Goal: Transaction & Acquisition: Purchase product/service

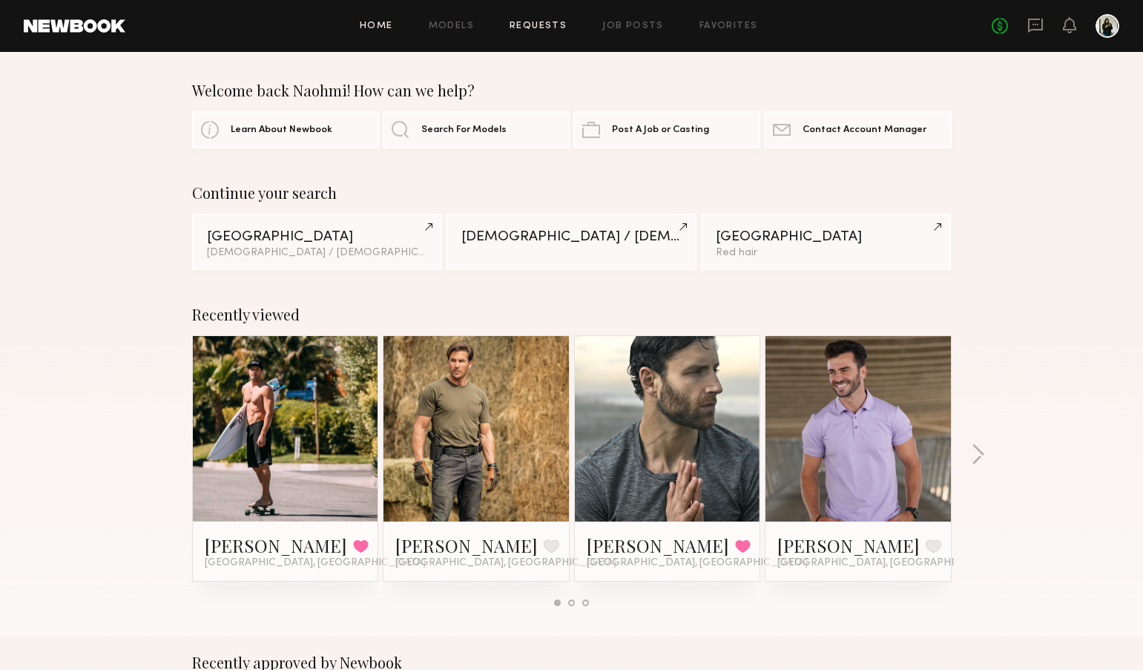
click at [562, 24] on link "Requests" at bounding box center [538, 27] width 57 height 10
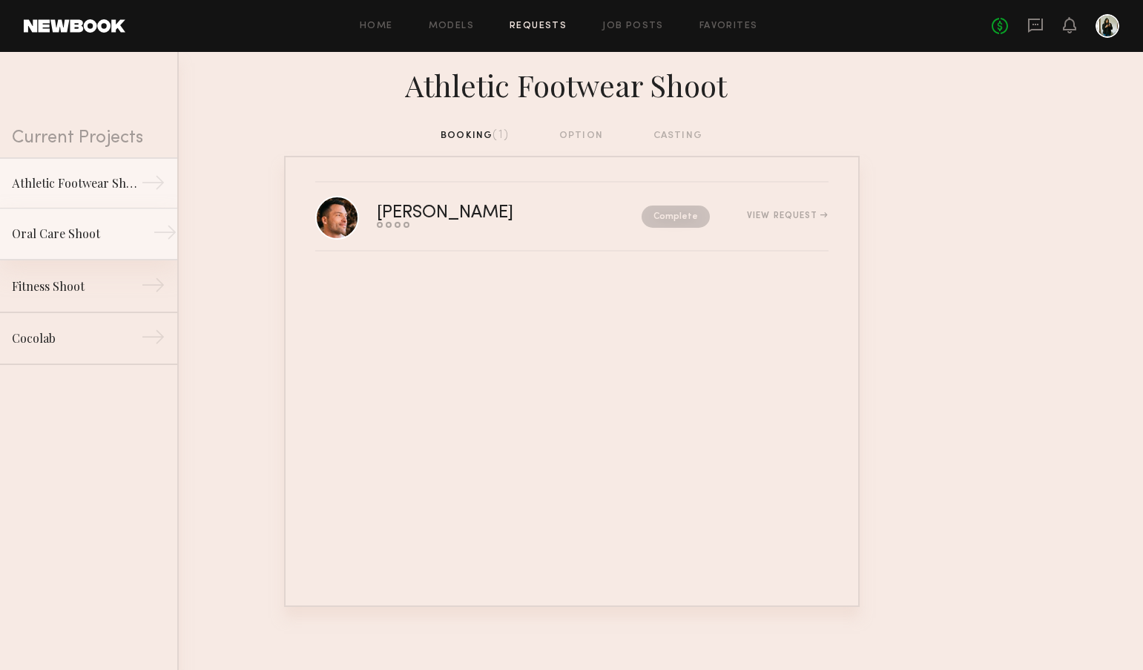
click at [64, 231] on div "Oral Care Shoot" at bounding box center [76, 234] width 129 height 18
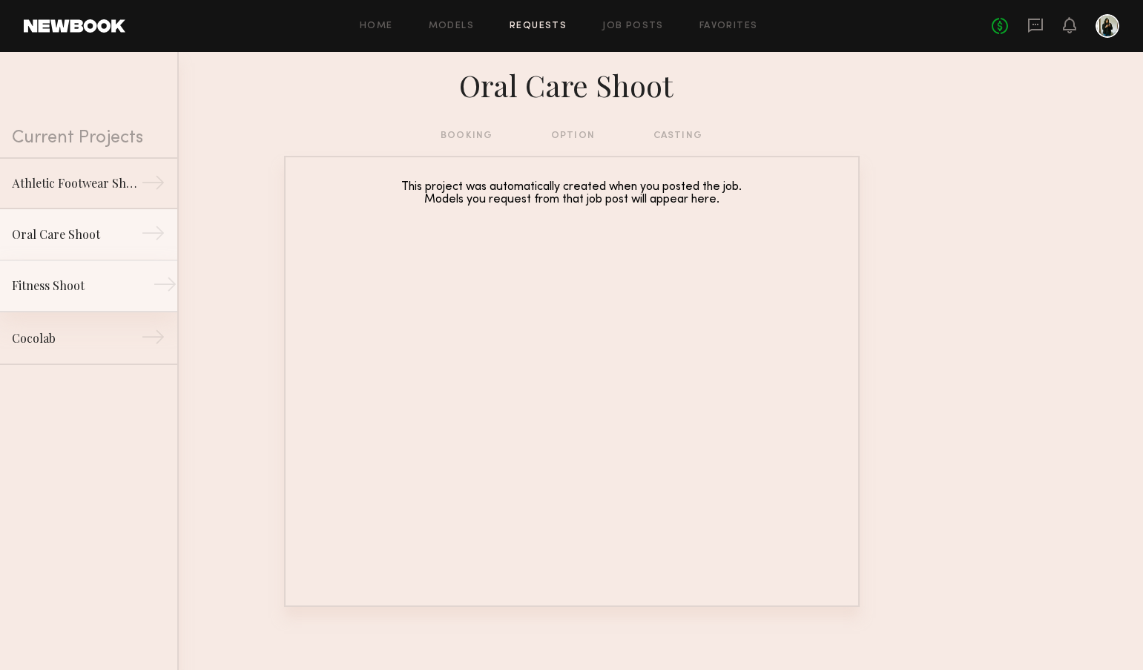
click at [86, 282] on div "Fitness Shoot" at bounding box center [76, 286] width 129 height 18
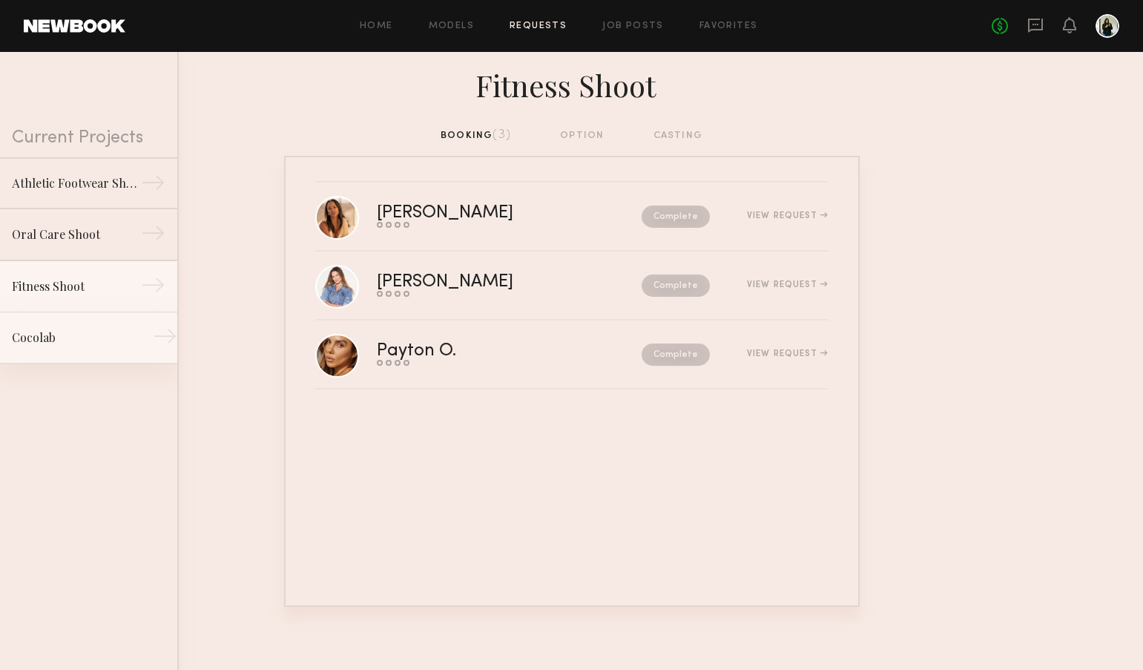
click at [84, 337] on div "Cocolab" at bounding box center [76, 338] width 129 height 18
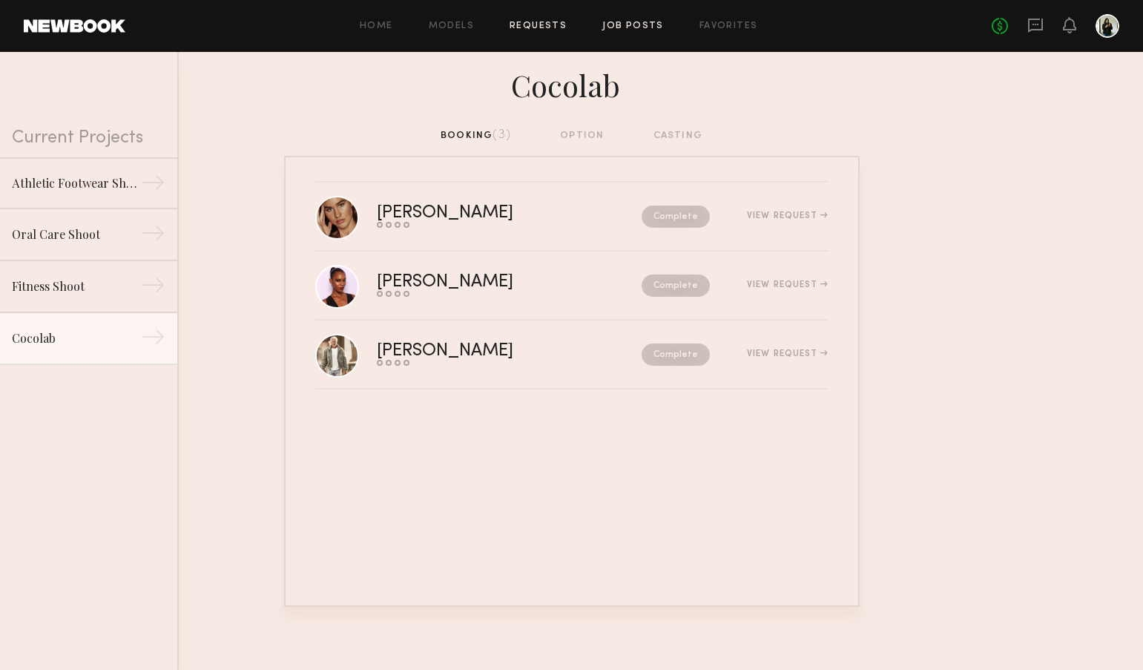
click at [648, 24] on link "Job Posts" at bounding box center [633, 27] width 62 height 10
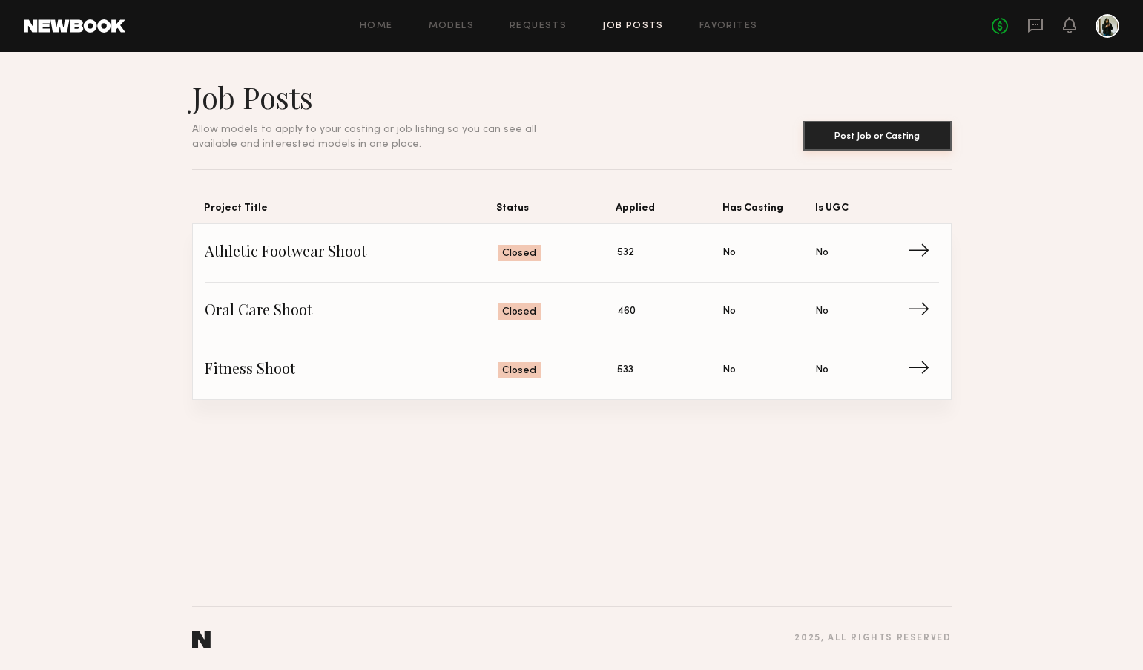
click at [855, 131] on button "Post Job or Casting" at bounding box center [877, 136] width 148 height 30
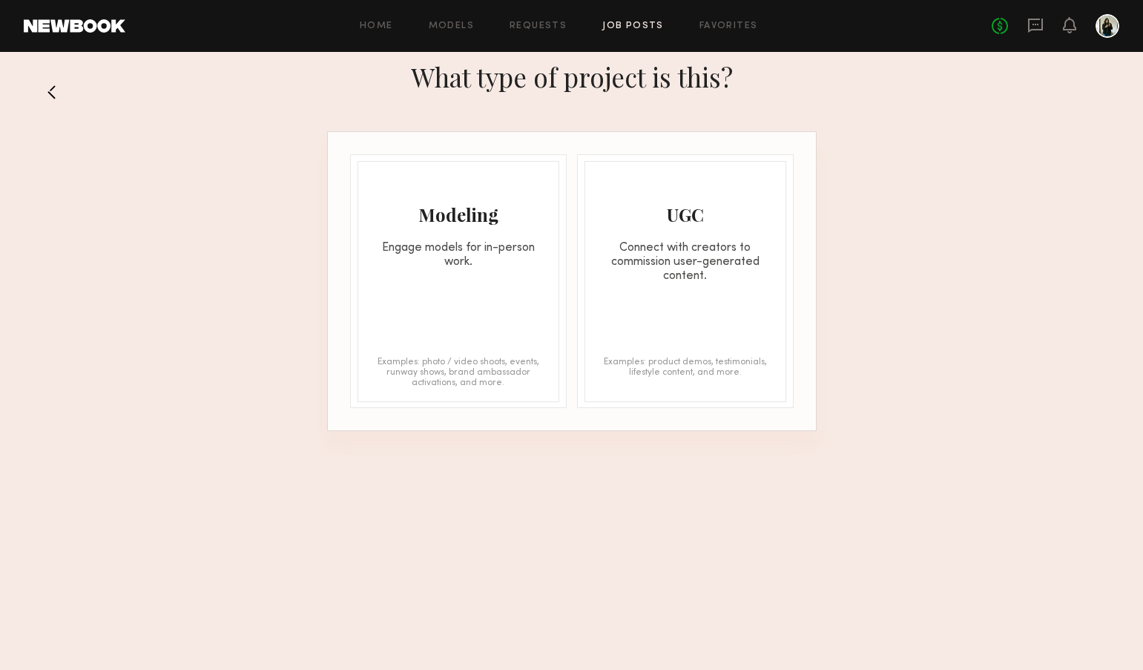
click at [533, 250] on div "Engage models for in-person work." at bounding box center [458, 255] width 200 height 28
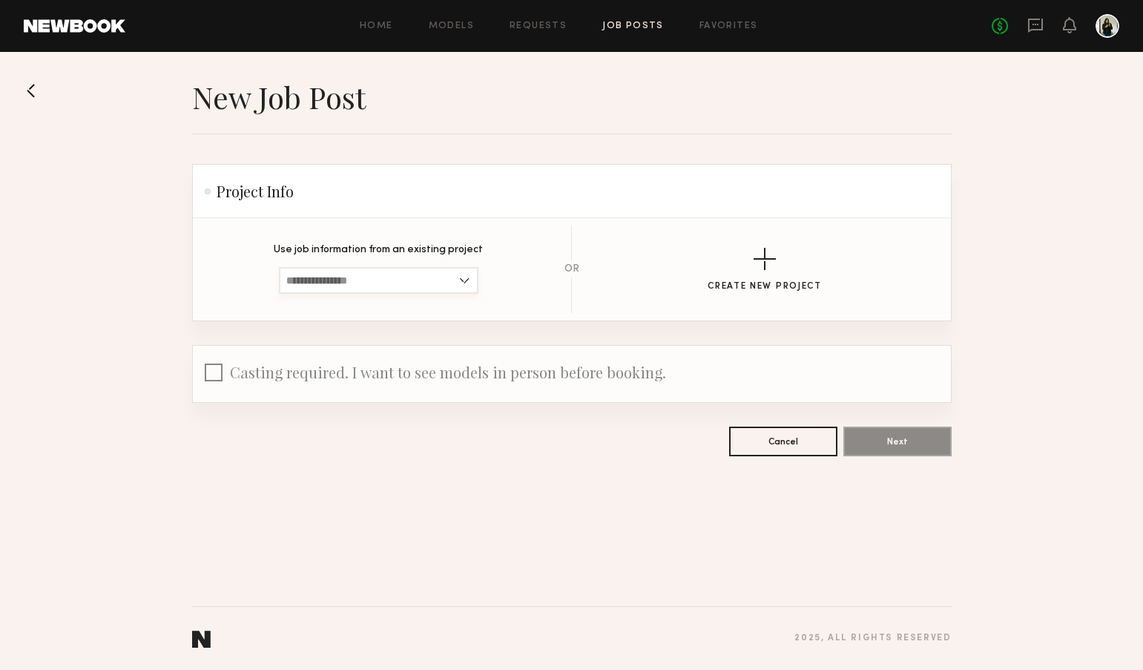
click at [469, 279] on input at bounding box center [379, 280] width 200 height 27
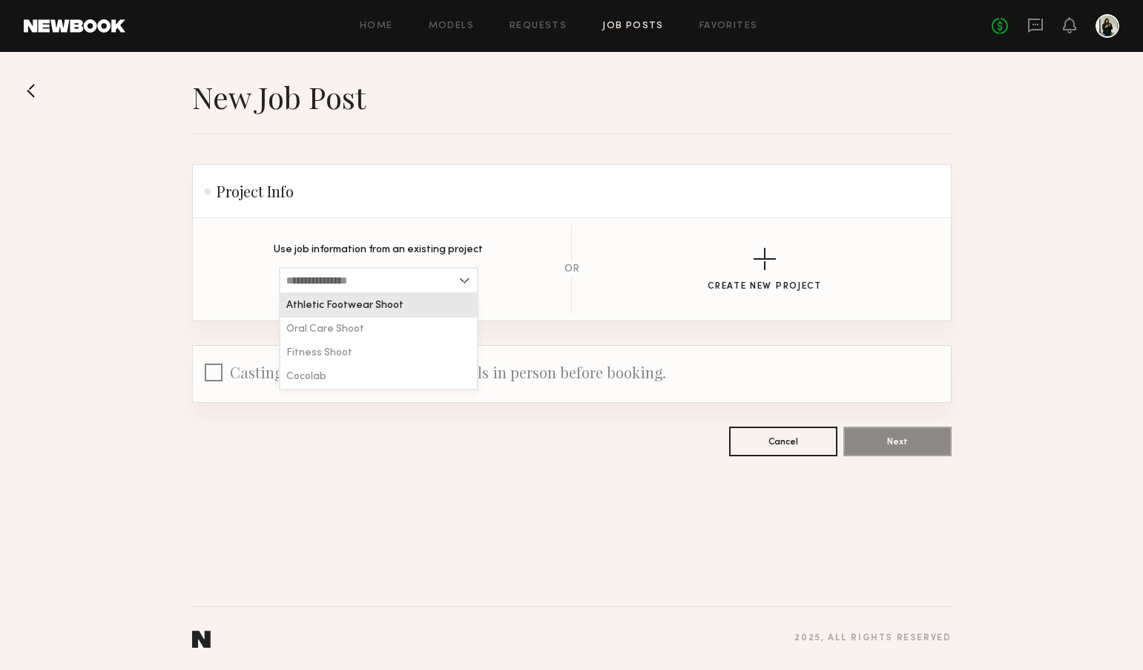
click at [677, 249] on div "Create New Project" at bounding box center [765, 270] width 324 height 44
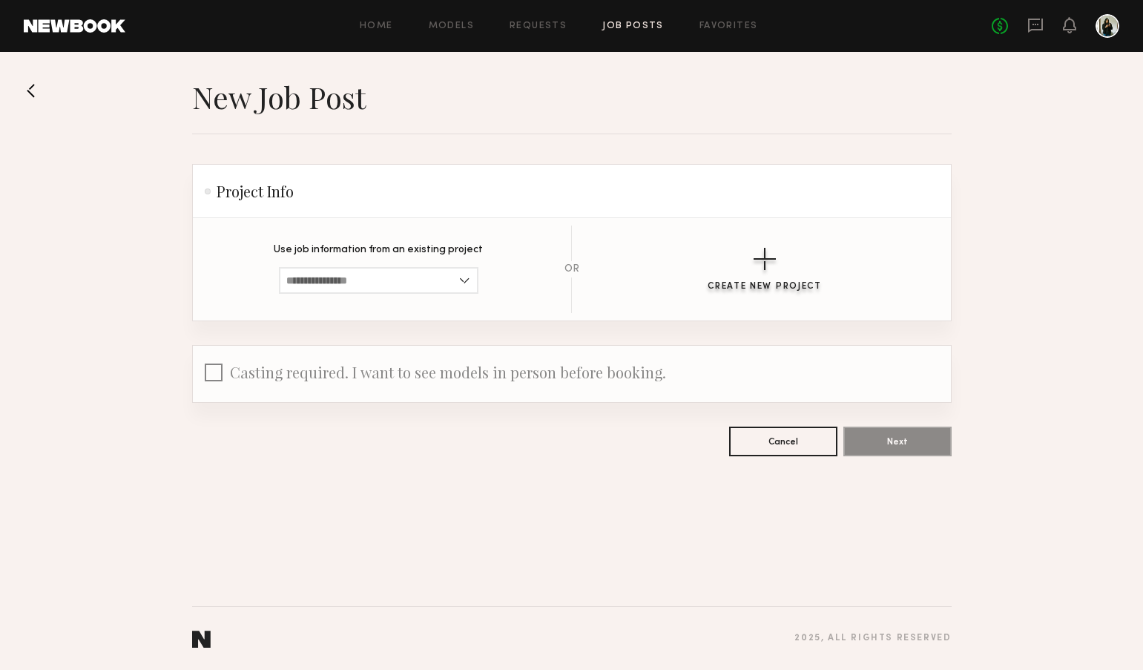
click at [772, 256] on div "button" at bounding box center [765, 259] width 22 height 22
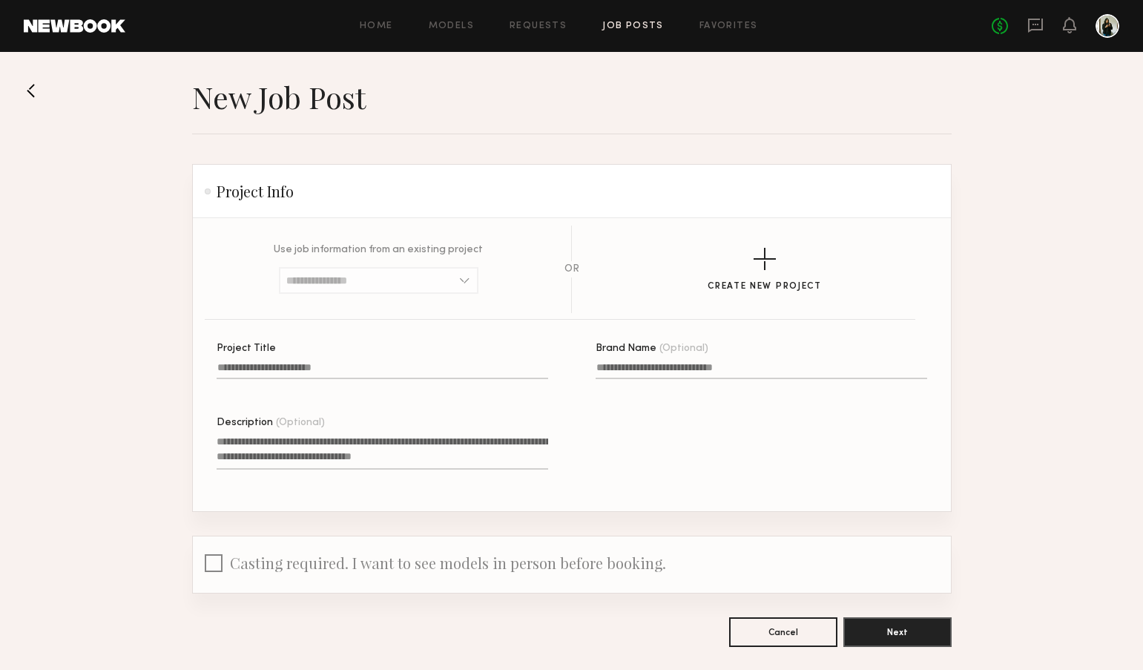
click at [529, 363] on input "Project Title" at bounding box center [383, 370] width 332 height 17
type input "**********"
click at [897, 631] on button "Next" at bounding box center [897, 631] width 108 height 30
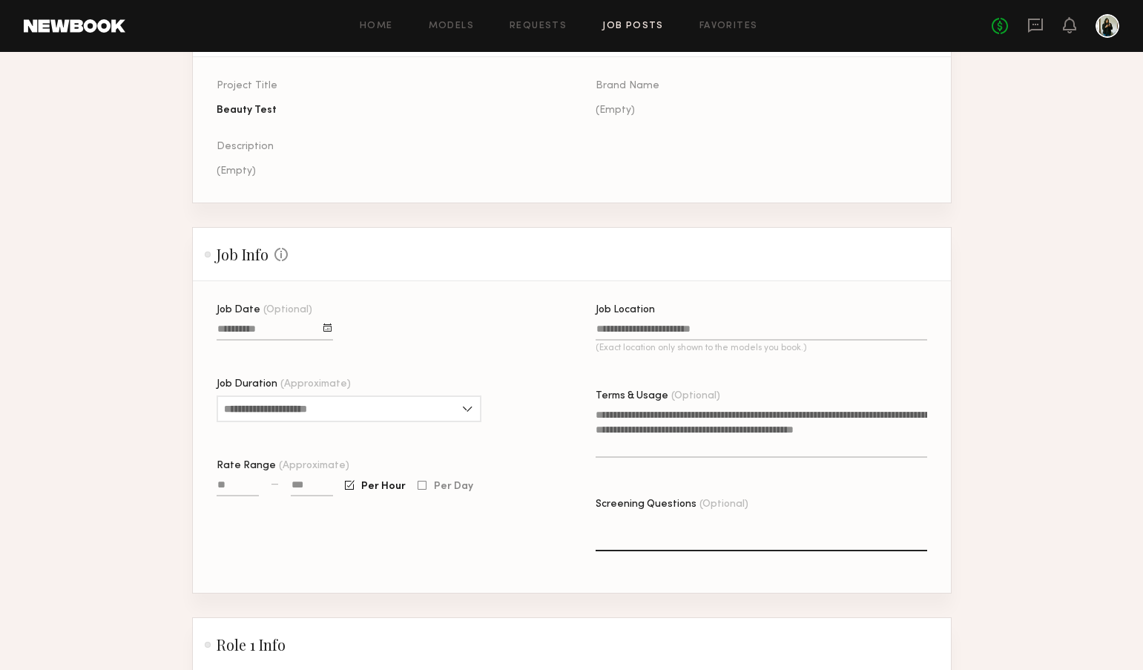
scroll to position [102, 0]
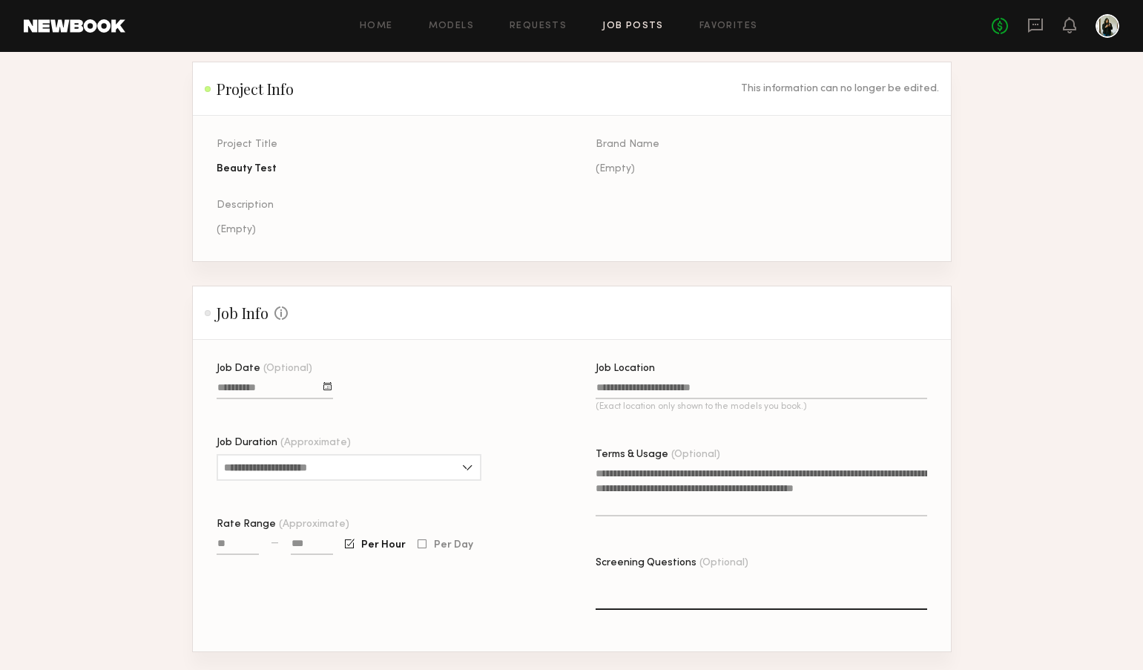
click at [671, 367] on div "Job Location" at bounding box center [762, 368] width 332 height 10
click at [671, 382] on input "Job Location (Exact location only shown to the models you book.)" at bounding box center [762, 390] width 332 height 17
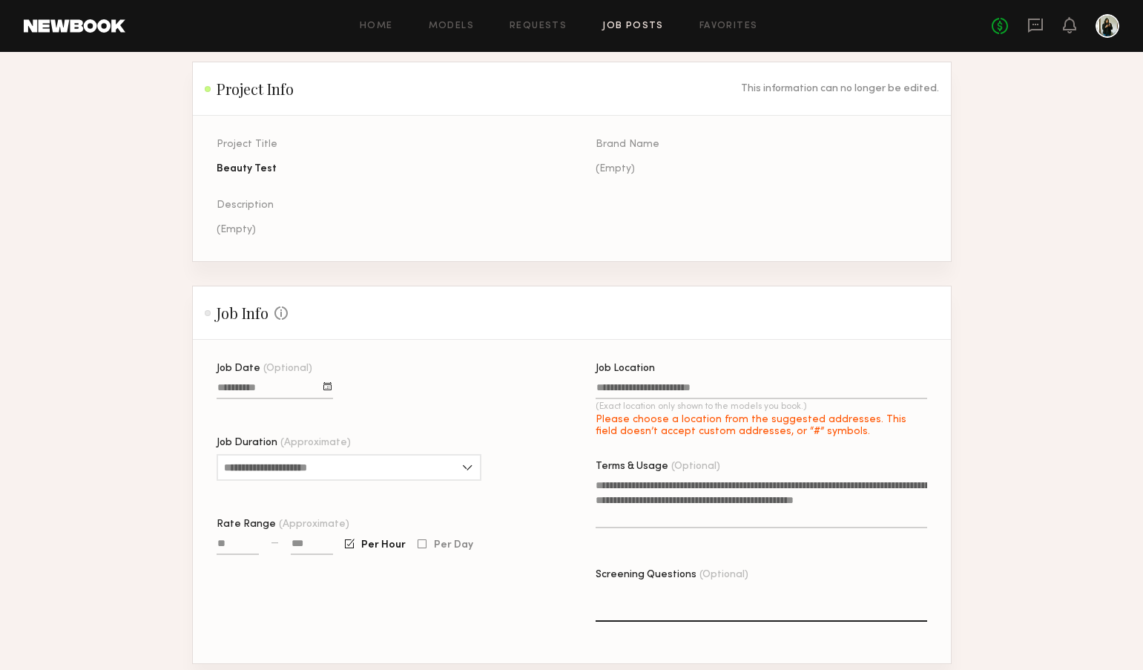
click at [671, 378] on label "Job Location (Exact location only shown to the models you book.) Please choose …" at bounding box center [762, 400] width 332 height 74
click at [671, 382] on input "Job Location (Exact location only shown to the models you book.) Please choose …" at bounding box center [762, 390] width 332 height 17
click at [353, 546] on div at bounding box center [350, 543] width 10 height 10
click at [423, 539] on div at bounding box center [422, 544] width 9 height 10
click at [431, 456] on input "Job Duration (Approximate)" at bounding box center [349, 467] width 265 height 27
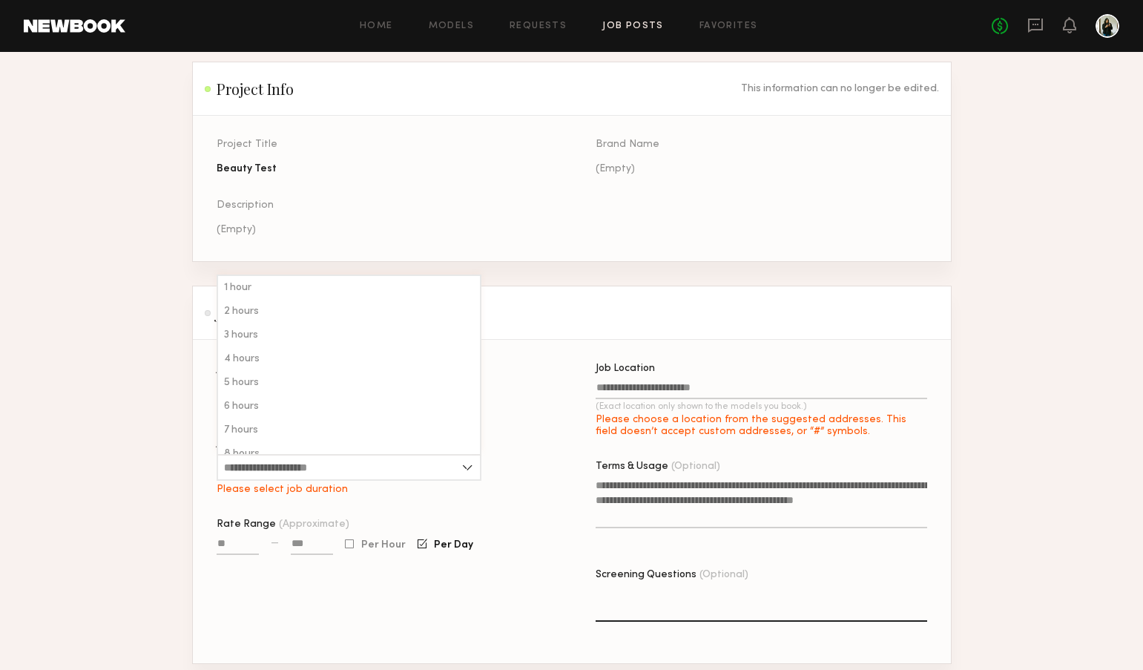
click at [557, 326] on header "Job Info Some Job info is optional, but the more you provide, the fewer questio…" at bounding box center [572, 312] width 758 height 53
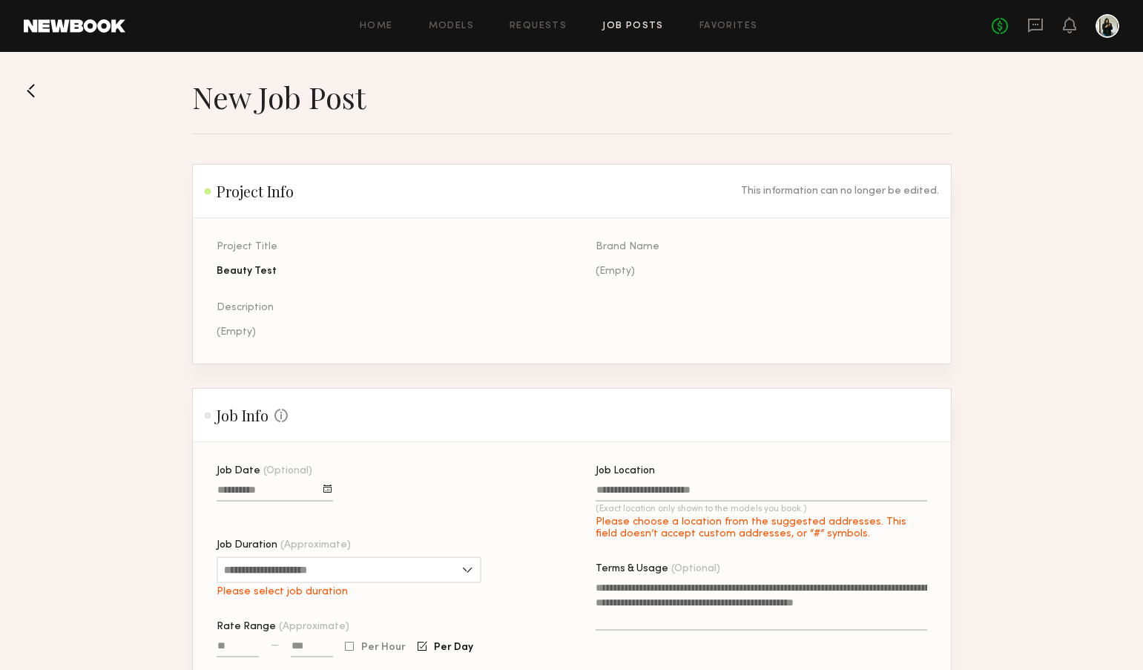
scroll to position [0, 0]
click at [371, 22] on link "Home" at bounding box center [376, 27] width 33 height 10
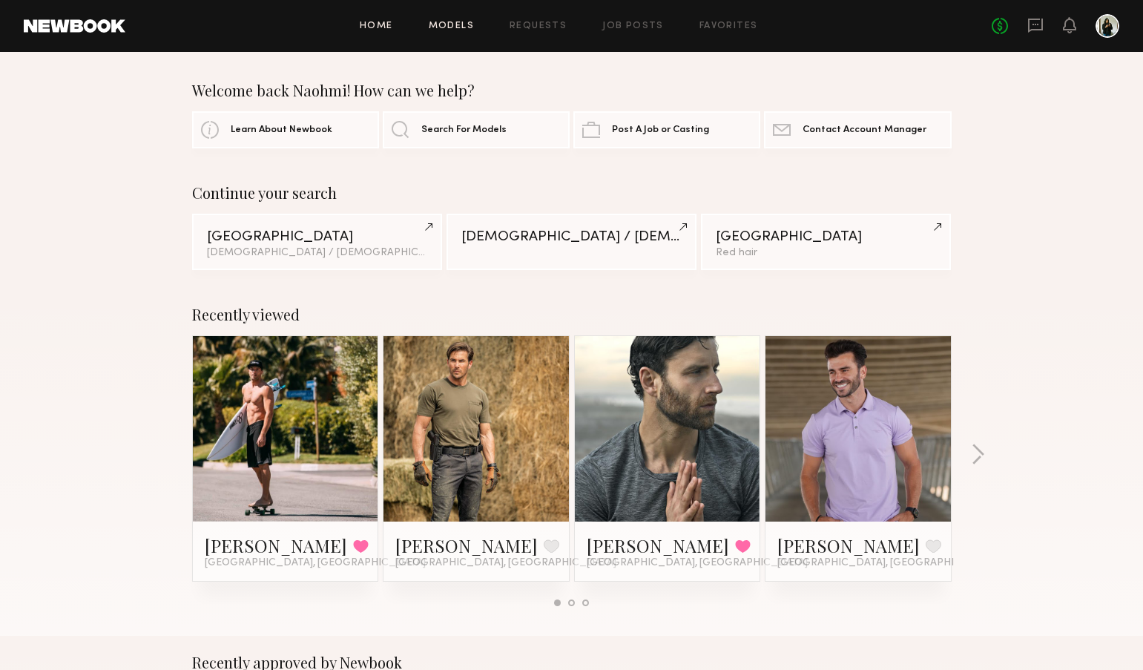
click at [468, 26] on link "Models" at bounding box center [451, 27] width 45 height 10
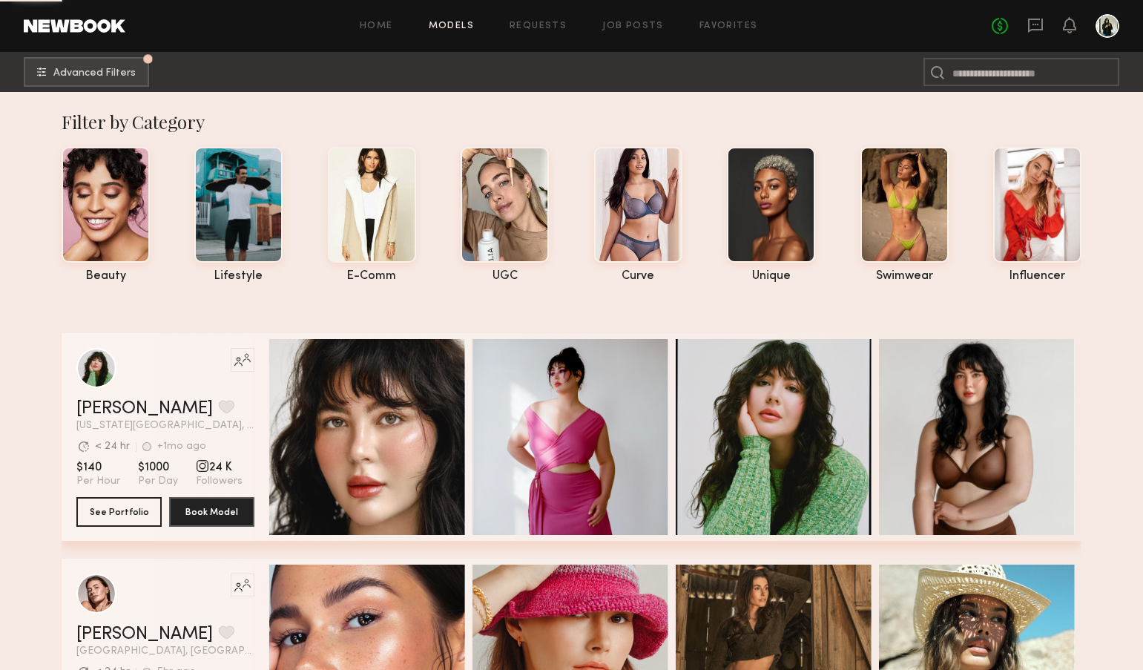
scroll to position [3, 0]
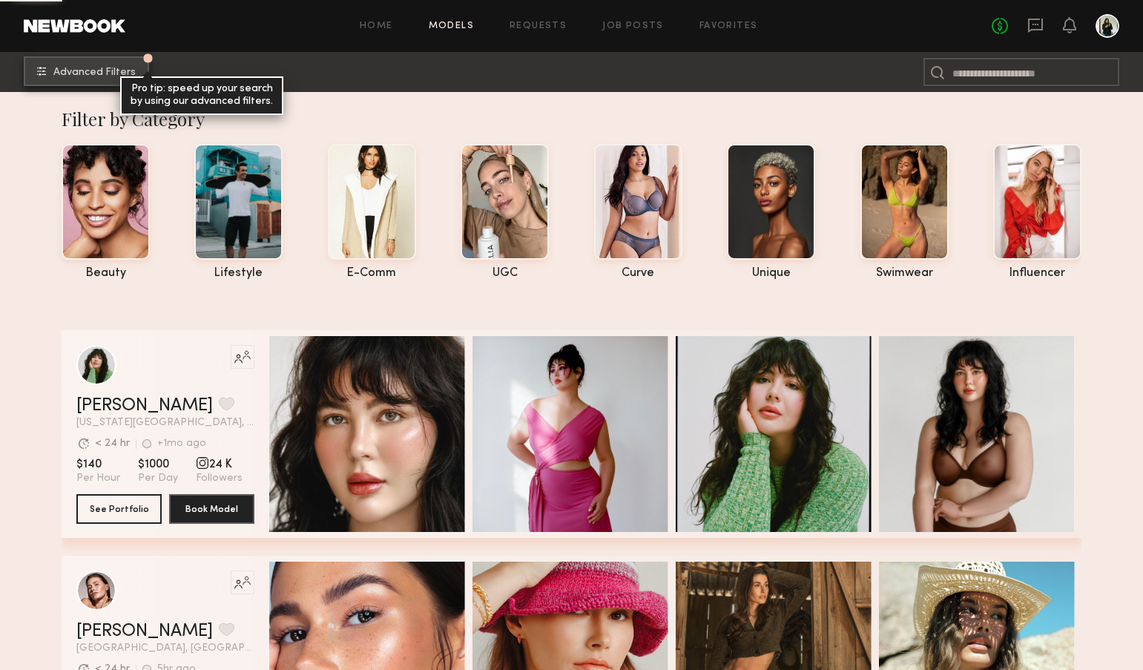
click at [113, 66] on button "Advanced Filters Pro tip: speed up your search by using our advanced filters." at bounding box center [86, 71] width 125 height 30
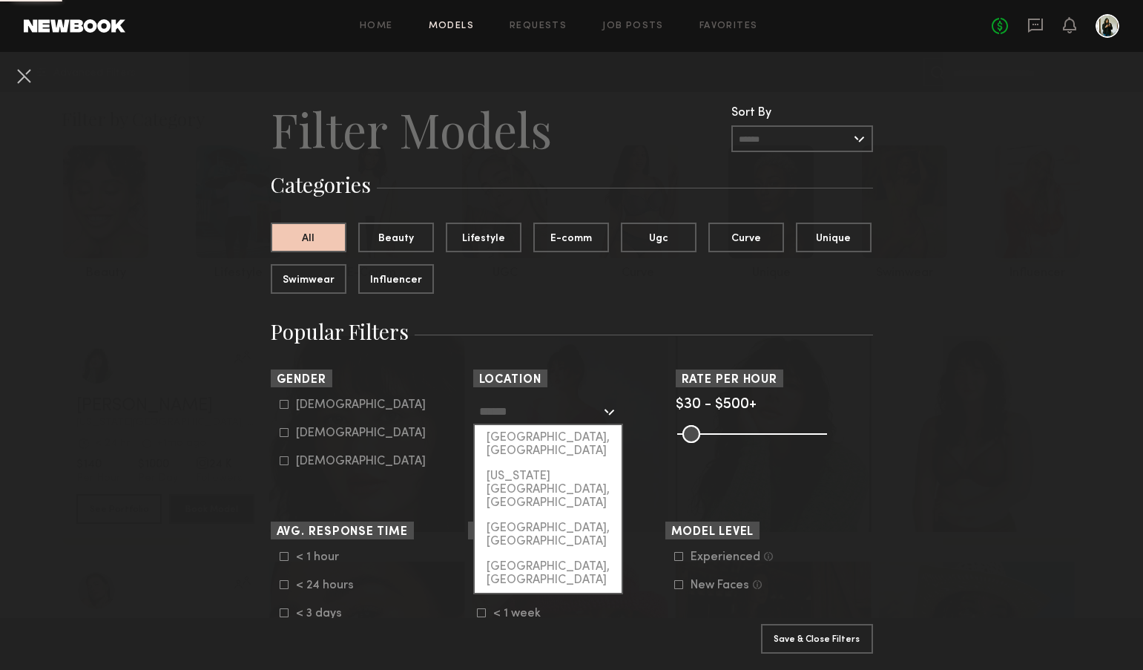
click at [585, 416] on input "text" at bounding box center [540, 410] width 122 height 25
click at [585, 447] on div "[GEOGRAPHIC_DATA], [GEOGRAPHIC_DATA]" at bounding box center [548, 444] width 147 height 39
type input "**********"
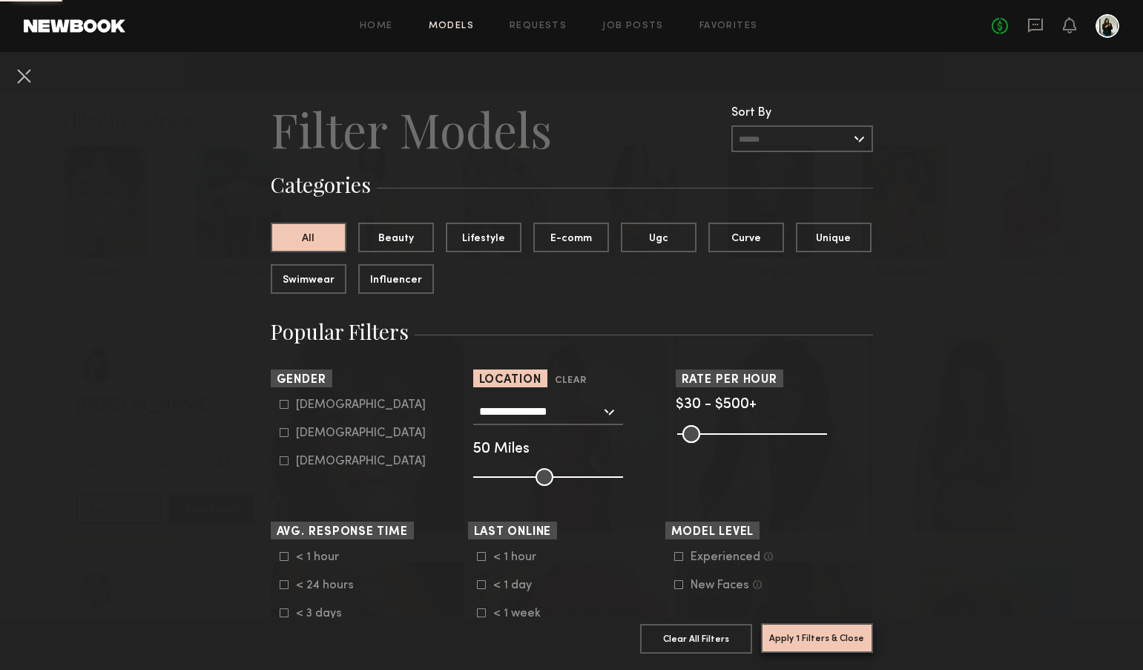
click at [826, 648] on button "Apply 1 Filters & Close" at bounding box center [817, 638] width 112 height 30
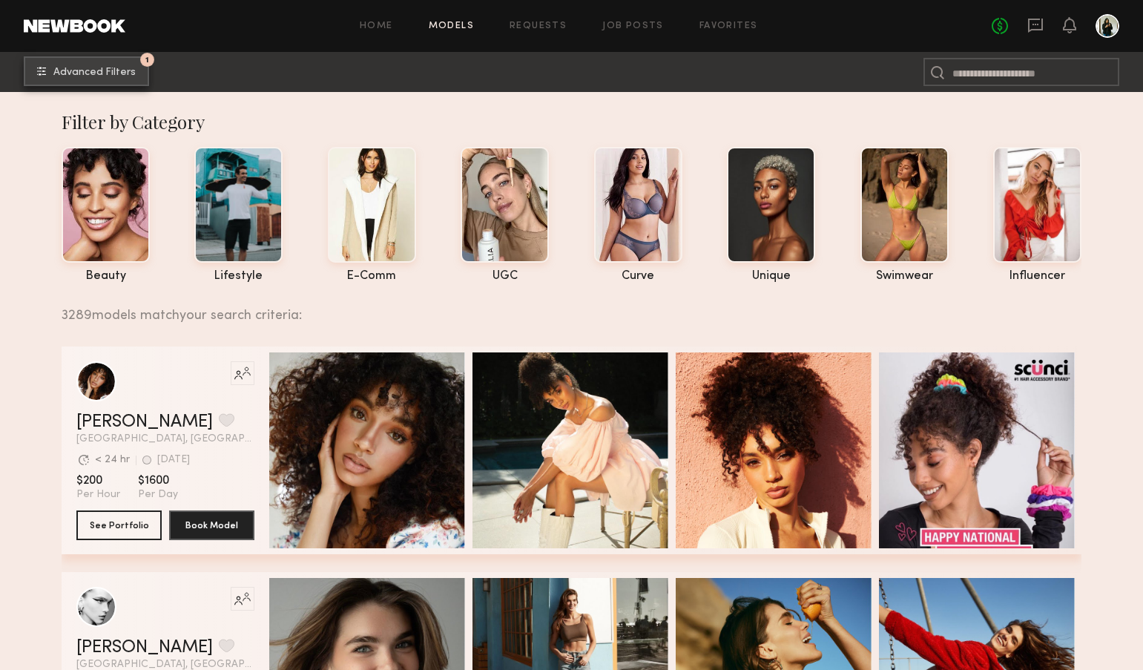
click at [89, 73] on span "Advanced Filters" at bounding box center [94, 72] width 82 height 10
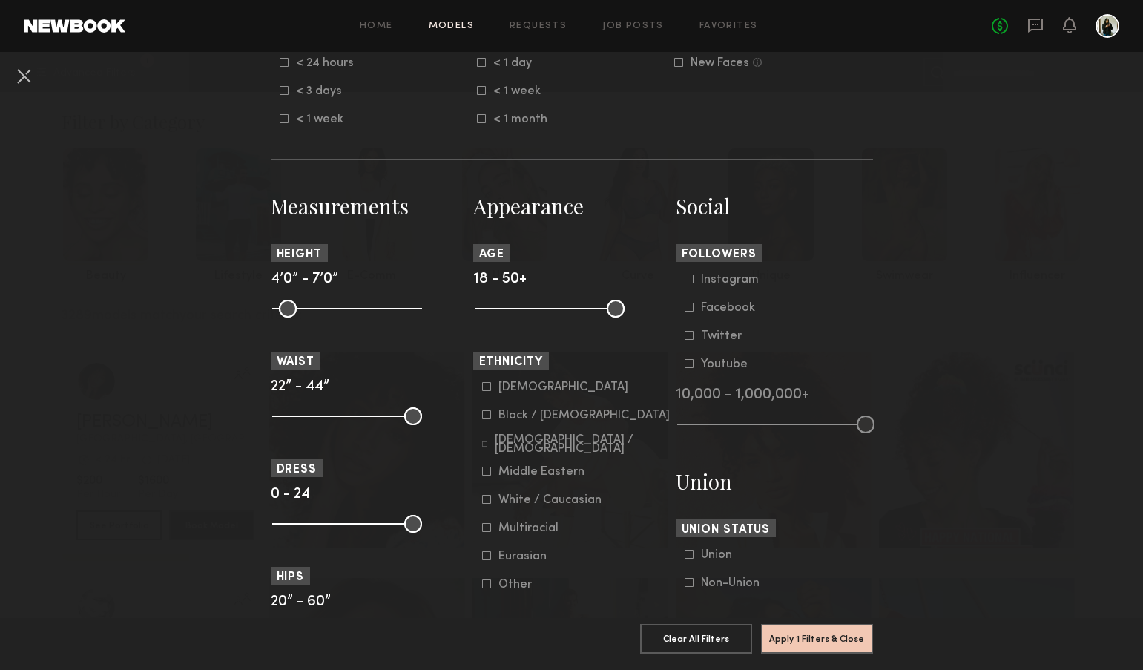
scroll to position [596, 0]
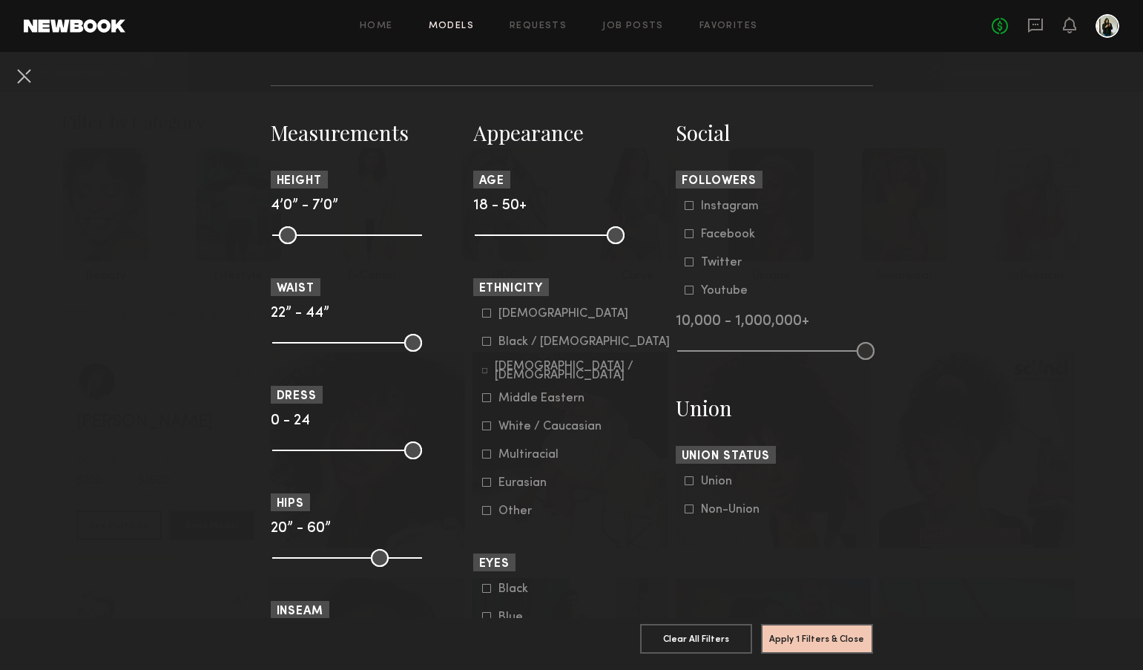
click at [485, 369] on icon at bounding box center [485, 371] width 6 height 6
click at [831, 638] on button "Apply 2 Filters & Close" at bounding box center [817, 638] width 112 height 30
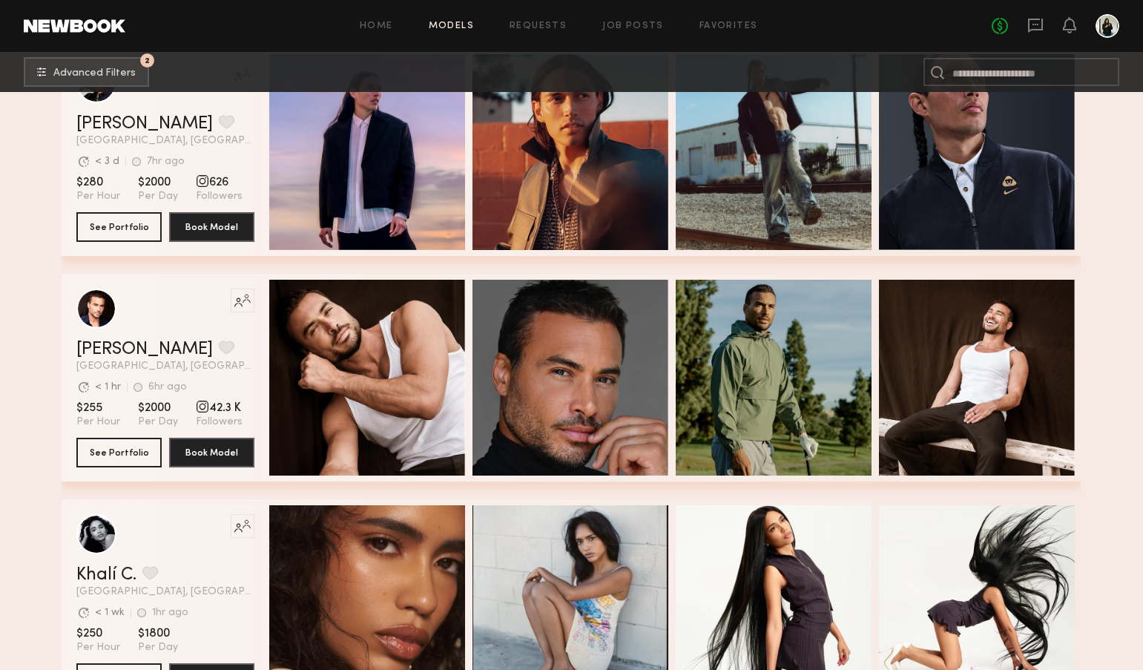
scroll to position [445, 0]
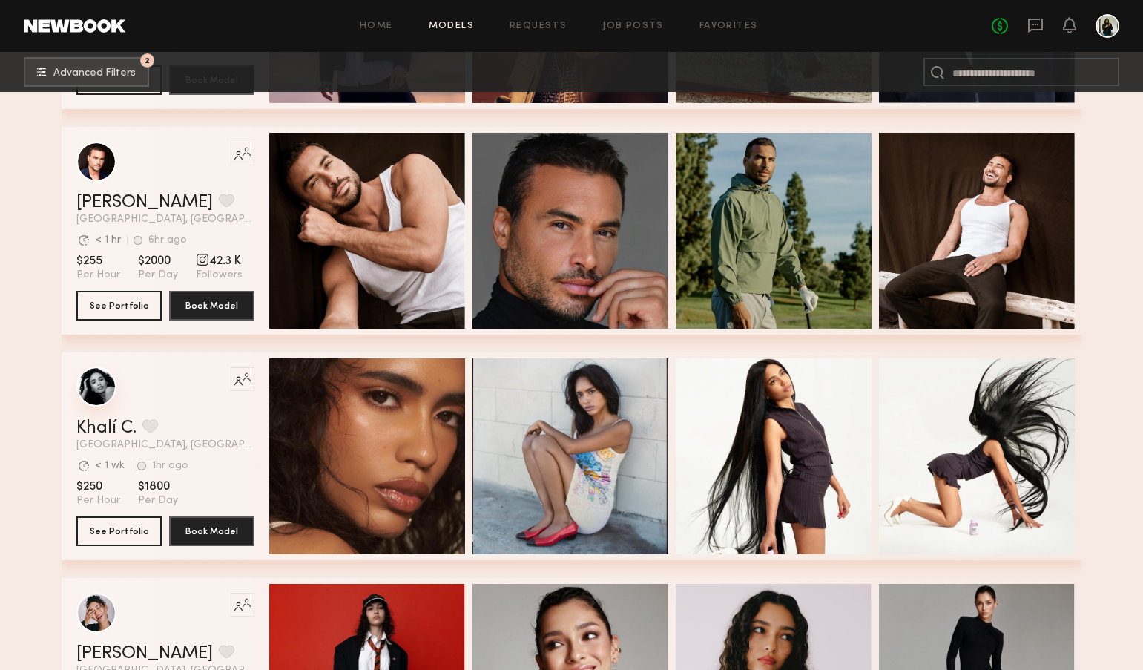
click at [113, 398] on div "Like this model’s look? Tap to explore similar talent profiles." at bounding box center [165, 387] width 178 height 40
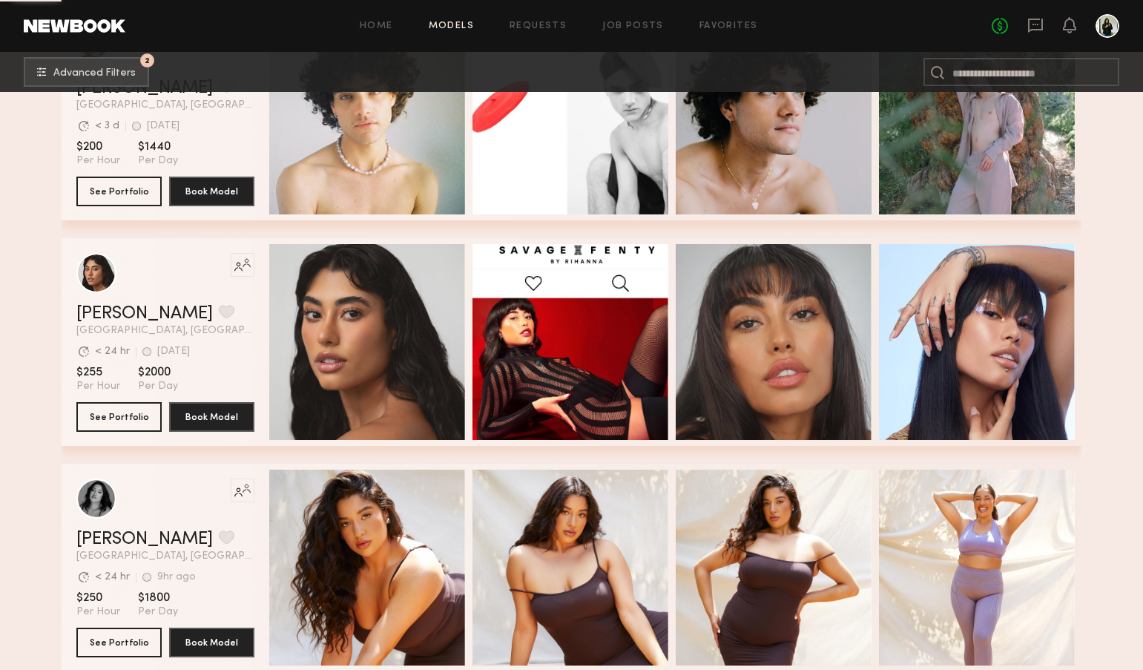
scroll to position [11845, 0]
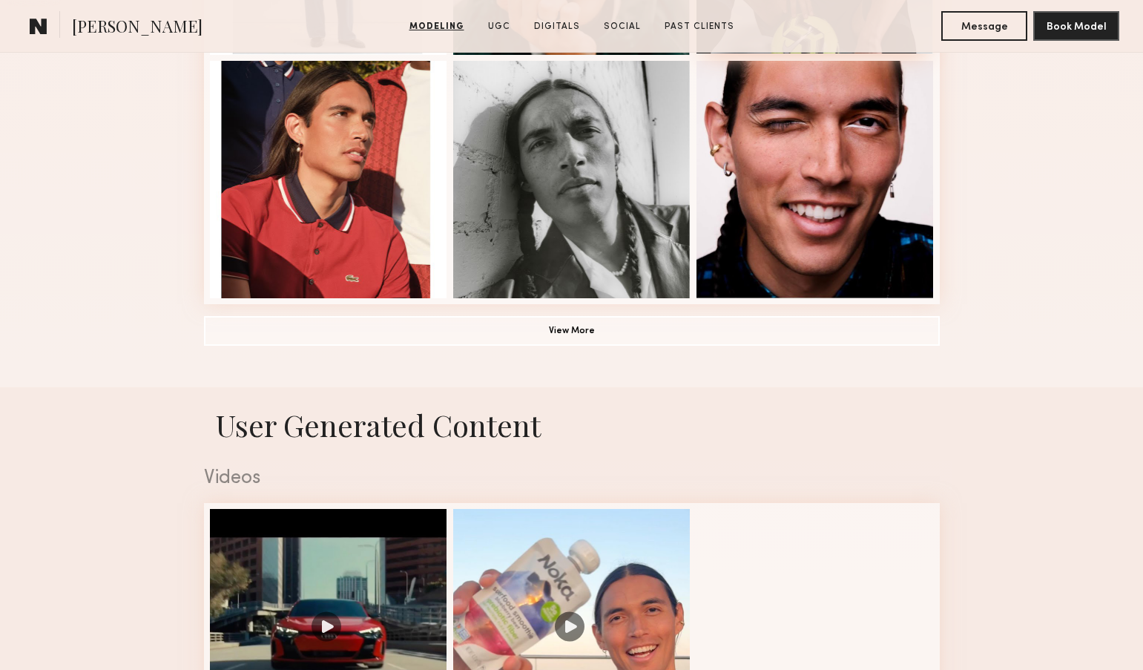
scroll to position [1592, 0]
